Goal: Task Accomplishment & Management: Manage account settings

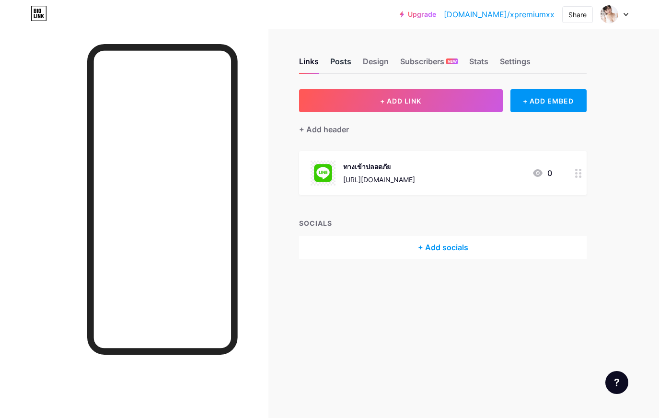
click at [348, 64] on div "Posts" at bounding box center [340, 64] width 21 height 17
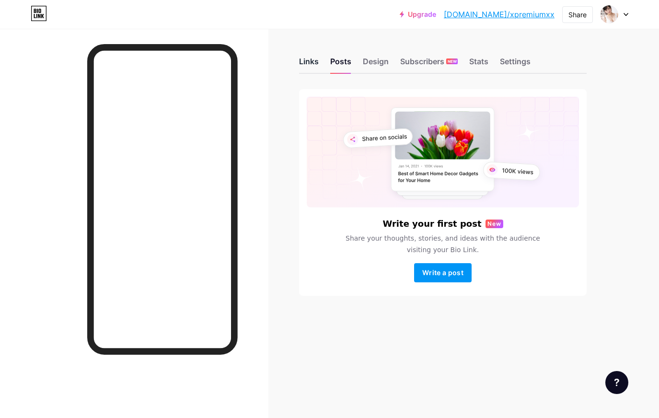
click at [310, 63] on div "Links" at bounding box center [309, 64] width 20 height 17
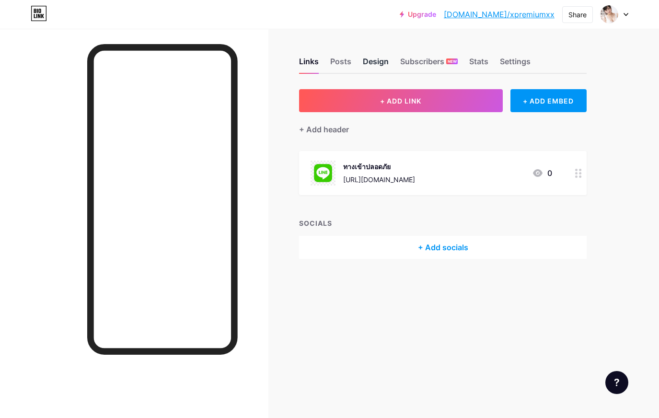
click at [365, 59] on div "Design" at bounding box center [376, 64] width 26 height 17
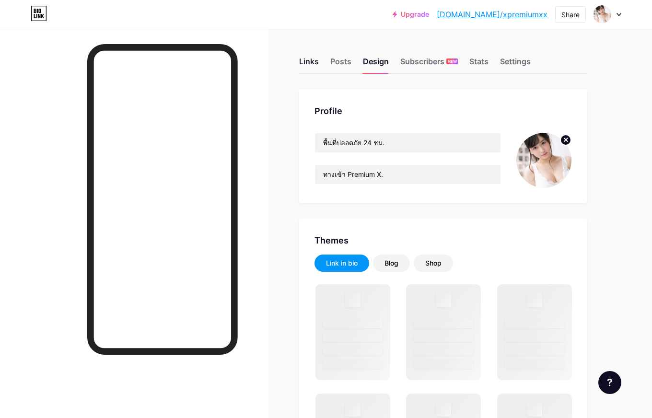
click at [311, 59] on div "Links" at bounding box center [309, 64] width 20 height 17
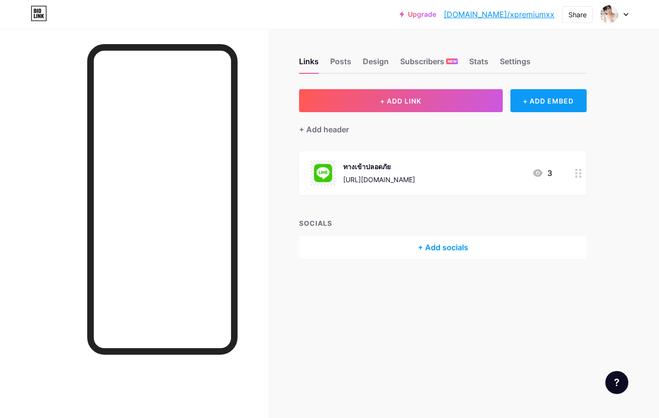
click at [531, 103] on div "+ ADD EMBED" at bounding box center [549, 100] width 76 height 23
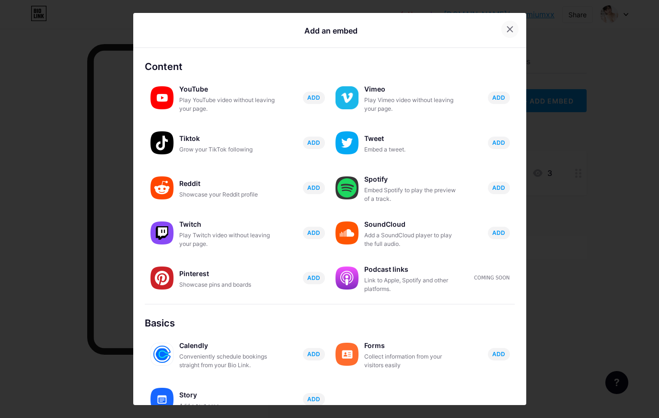
click at [502, 35] on div at bounding box center [510, 29] width 17 height 17
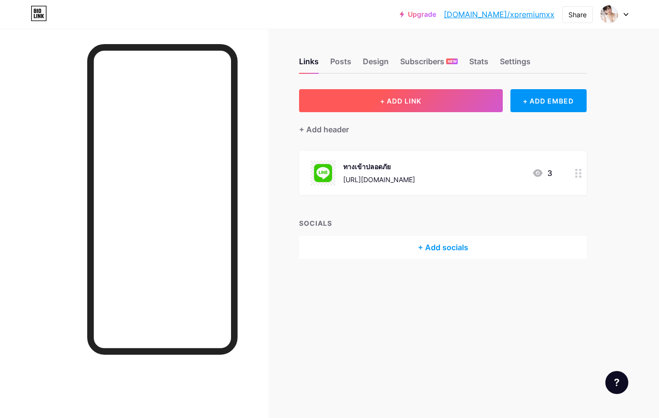
click at [417, 105] on span "+ ADD LINK" at bounding box center [400, 101] width 41 height 8
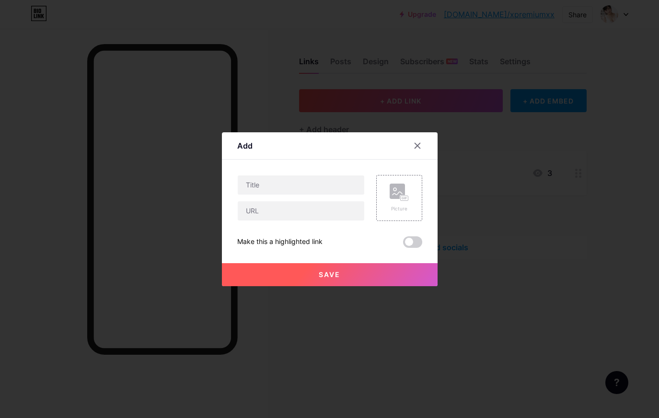
click at [421, 148] on div at bounding box center [417, 145] width 17 height 17
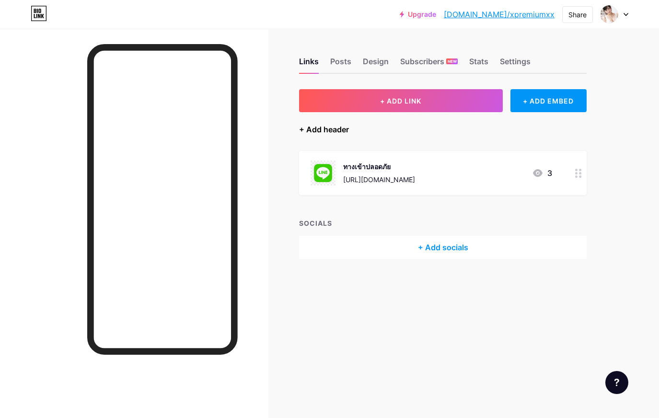
click at [328, 130] on div "+ Add header" at bounding box center [324, 130] width 50 height 12
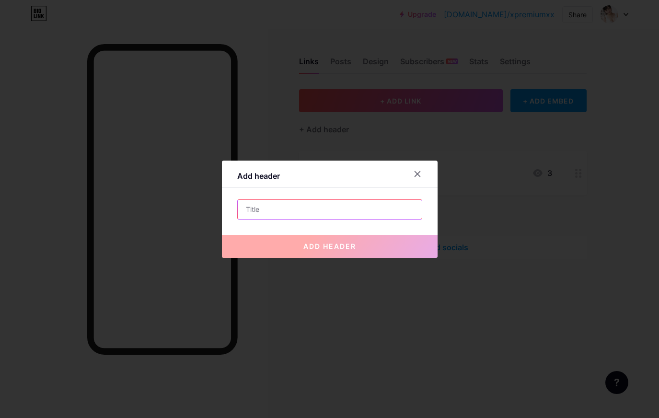
click at [299, 206] on input "text" at bounding box center [330, 209] width 184 height 19
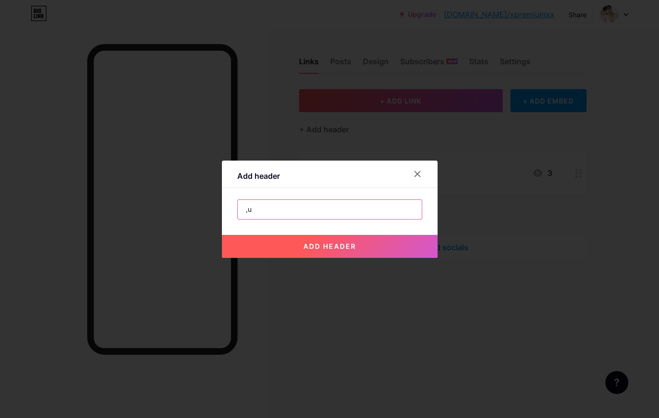
type input ","
type input "มี[PERSON_NAME]ดูแลตลอดเวลา"
click at [333, 246] on span "add header" at bounding box center [330, 246] width 53 height 8
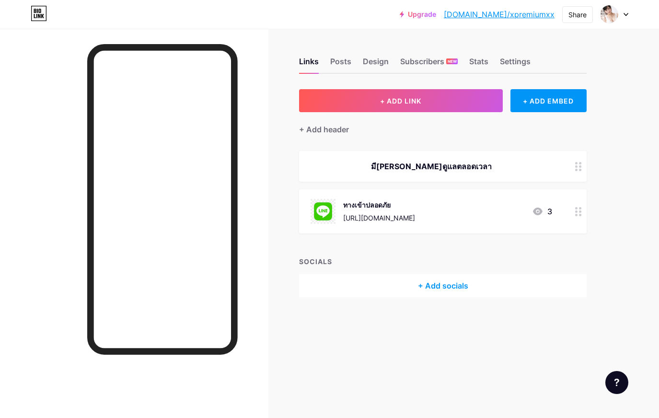
click at [415, 215] on div "[URL][DOMAIN_NAME]" at bounding box center [379, 218] width 72 height 10
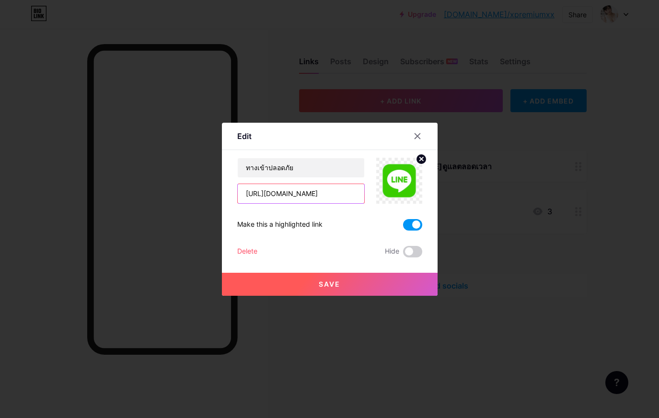
drag, startPoint x: 354, startPoint y: 196, endPoint x: 312, endPoint y: 197, distance: 42.2
click at [312, 197] on input "[URL][DOMAIN_NAME]" at bounding box center [301, 193] width 127 height 19
click at [409, 132] on div at bounding box center [417, 136] width 17 height 17
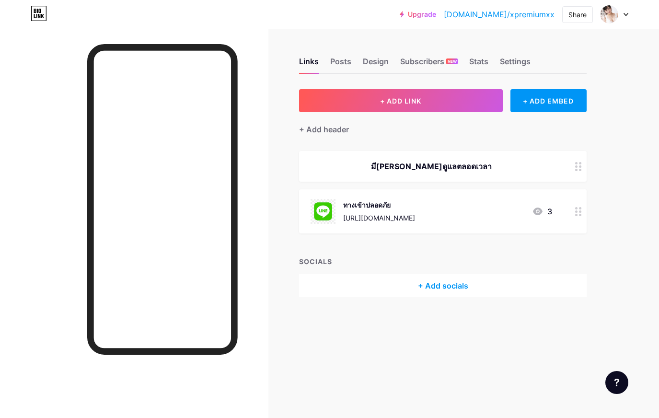
click at [493, 172] on div "มี[PERSON_NAME]ดูแลตลอดเวลา" at bounding box center [443, 166] width 288 height 31
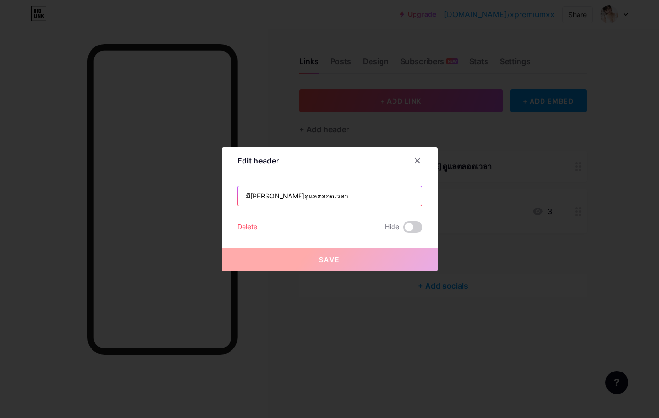
click at [351, 199] on input "มี[PERSON_NAME]ดูแลตลอดเวลา" at bounding box center [330, 196] width 184 height 19
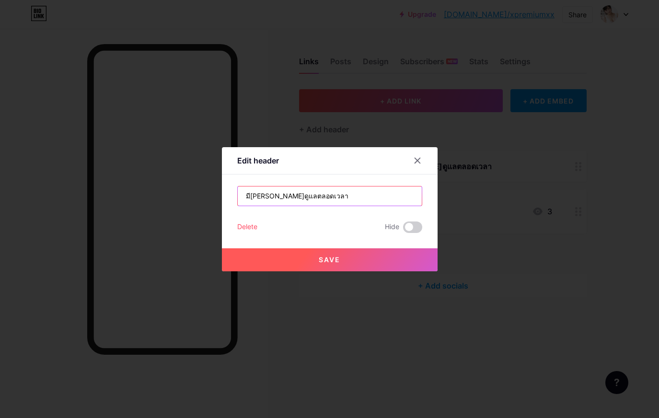
paste input "@772wyuvo"
type input "มี[PERSON_NAME]ดูแลตลอดเวลา @772wyuvo"
click at [346, 257] on button "Save" at bounding box center [330, 259] width 216 height 23
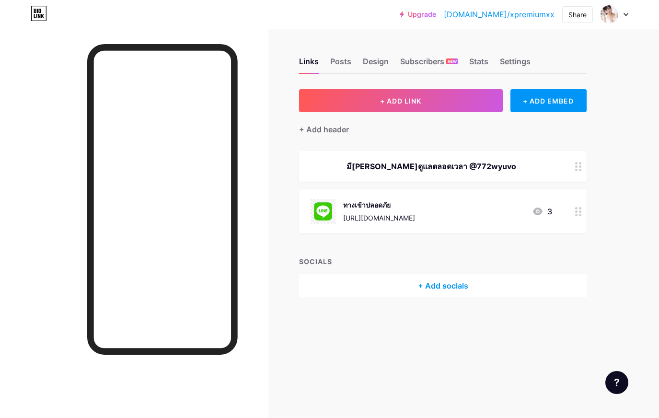
click at [341, 336] on div "Links Posts Design Subscribers NEW Stats Settings + ADD LINK + ADD EMBED + Add …" at bounding box center [313, 187] width 627 height 317
click at [497, 18] on link "[DOMAIN_NAME]/xpremiumxx" at bounding box center [499, 15] width 111 height 12
click at [351, 64] on div "Links Posts Design Subscribers NEW Stats Settings" at bounding box center [443, 57] width 288 height 34
click at [343, 67] on div "Posts" at bounding box center [340, 64] width 21 height 17
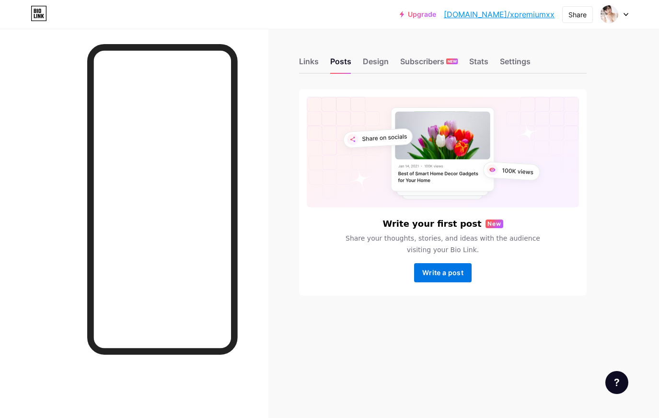
click at [459, 270] on span "Write a post" at bounding box center [443, 273] width 41 height 8
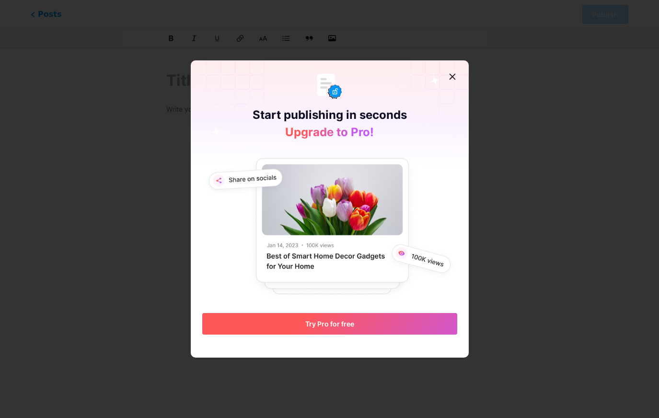
click at [330, 320] on span "Try Pro for free" at bounding box center [329, 324] width 49 height 8
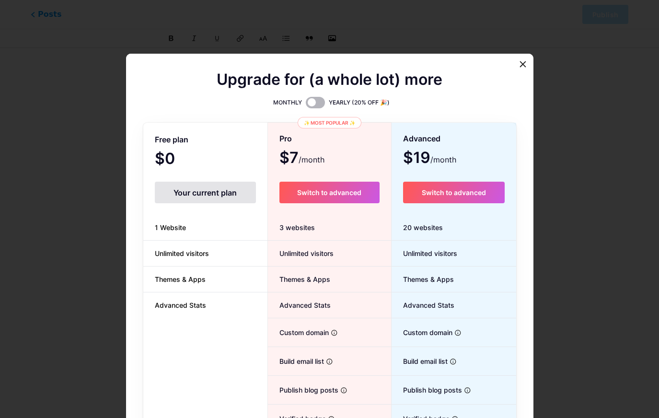
click at [309, 100] on span at bounding box center [315, 103] width 19 height 12
click at [306, 105] on input "checkbox" at bounding box center [306, 105] width 0 height 0
click at [309, 100] on span at bounding box center [315, 103] width 19 height 12
click at [306, 105] on input "checkbox" at bounding box center [306, 105] width 0 height 0
click at [312, 190] on span "Switch to advanced" at bounding box center [329, 192] width 64 height 8
